Goal: Navigation & Orientation: Find specific page/section

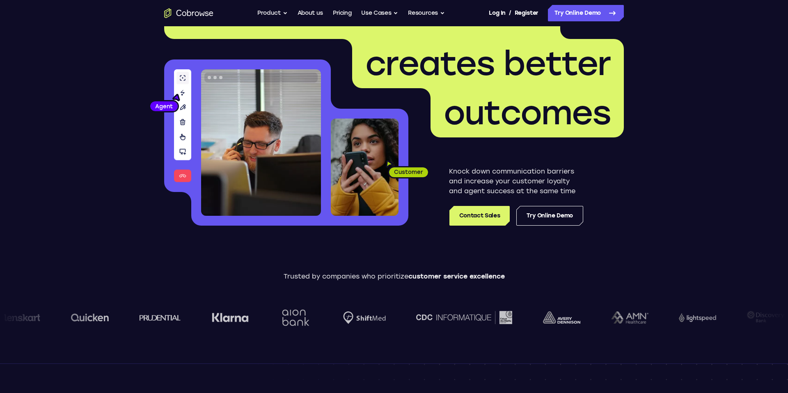
scroll to position [69, 0]
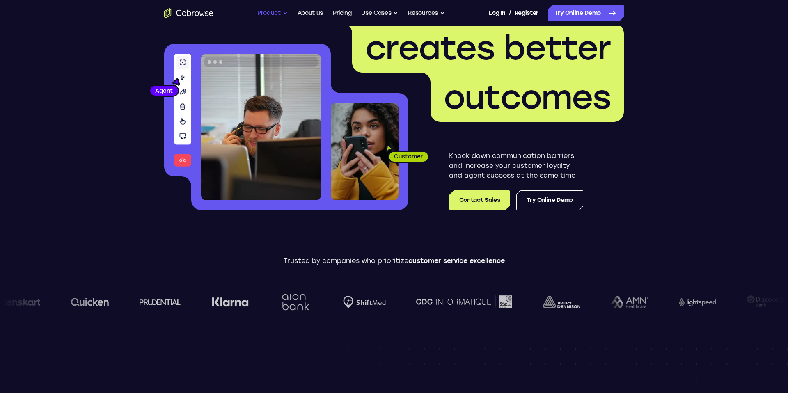
click at [280, 10] on button "Product" at bounding box center [272, 13] width 30 height 16
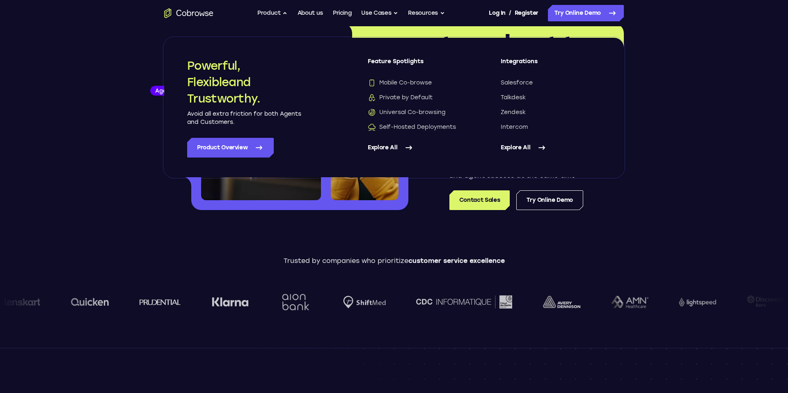
click at [520, 148] on link "Explore All" at bounding box center [551, 148] width 100 height 20
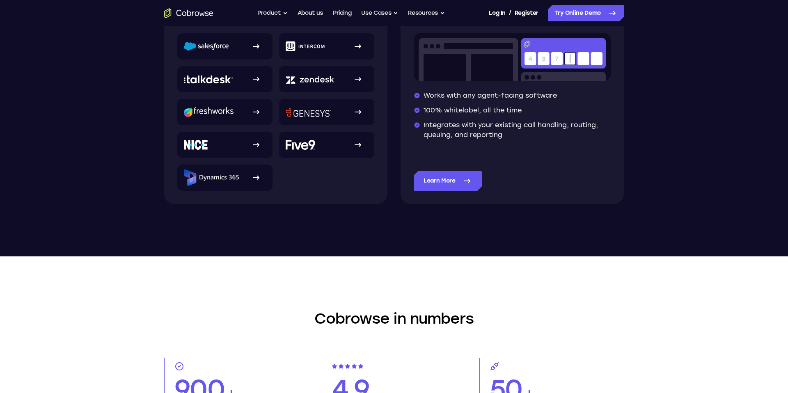
scroll to position [170, 0]
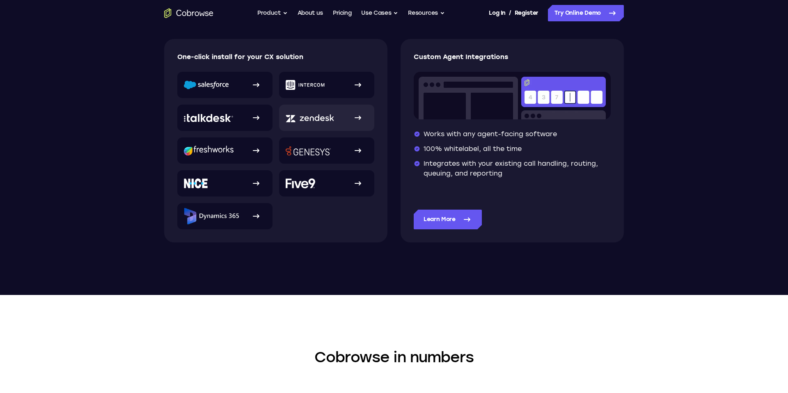
click at [339, 122] on link at bounding box center [326, 118] width 95 height 26
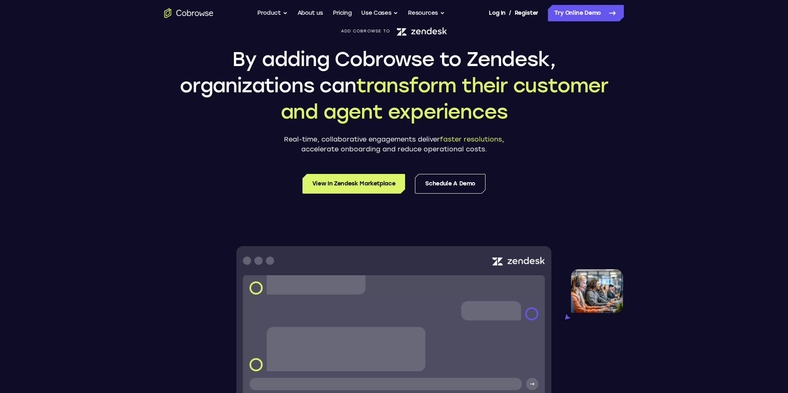
scroll to position [52, 0]
